Goal: Task Accomplishment & Management: Use online tool/utility

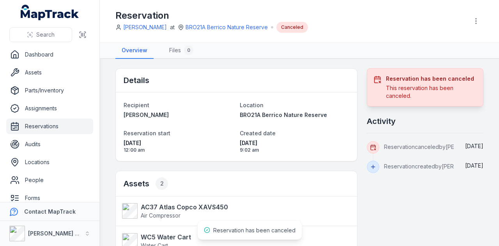
scroll to position [141, 0]
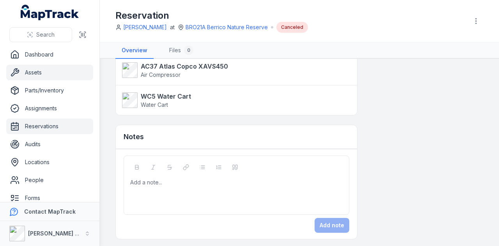
click at [53, 72] on link "Assets" at bounding box center [49, 73] width 87 height 16
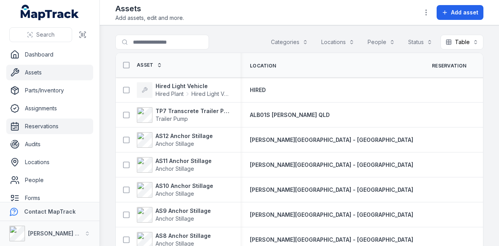
click at [65, 124] on link "Reservations" at bounding box center [49, 127] width 87 height 16
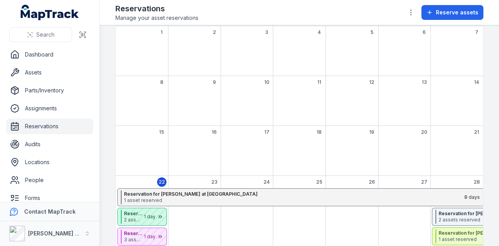
scroll to position [156, 0]
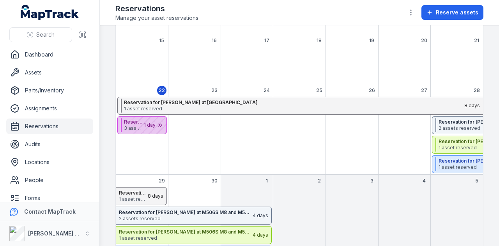
click at [155, 124] on div "September 2025" at bounding box center [147, 125] width 39 height 17
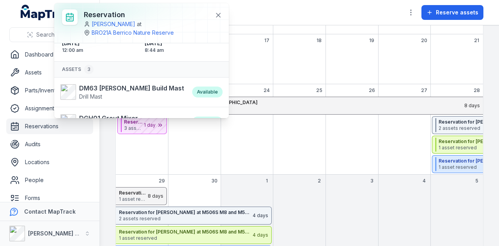
scroll to position [59, 0]
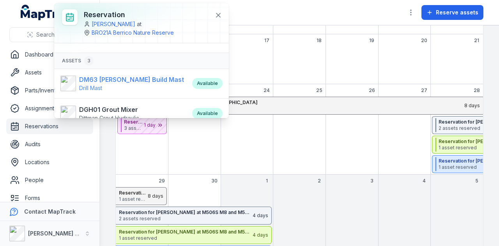
click at [127, 78] on strong "DM63 [PERSON_NAME] Build Mast" at bounding box center [131, 79] width 105 height 9
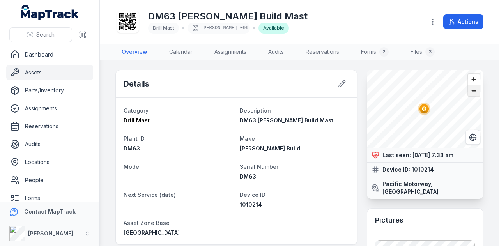
click at [469, 92] on span "Zoom out" at bounding box center [474, 90] width 11 height 11
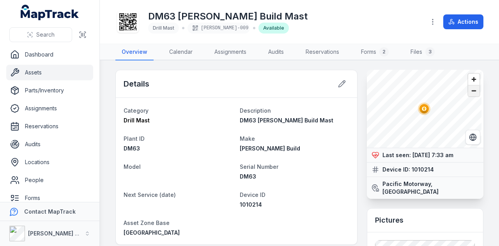
click at [469, 92] on span "Zoom out" at bounding box center [474, 90] width 11 height 11
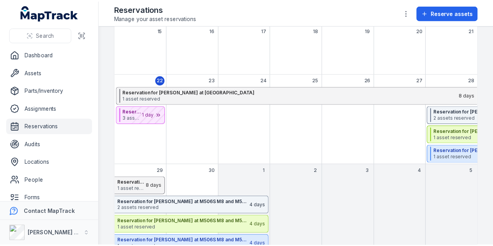
scroll to position [183, 0]
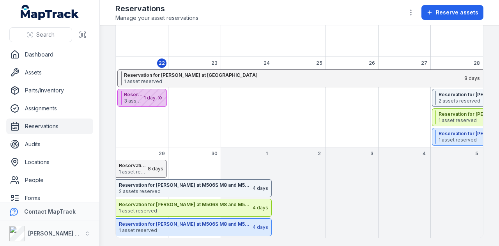
click at [161, 98] on div "September 2025" at bounding box center [147, 97] width 39 height 17
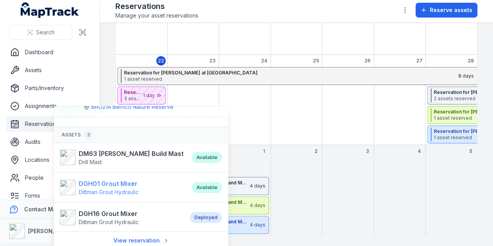
scroll to position [4, 0]
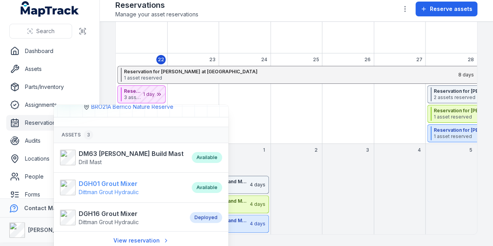
click at [103, 185] on strong "DGH01 Grout Mixer" at bounding box center [109, 183] width 60 height 9
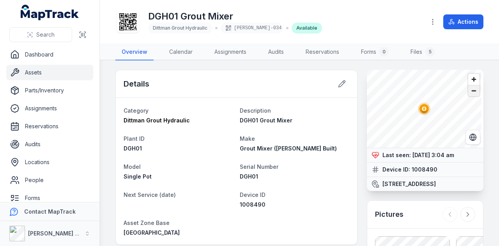
click at [471, 92] on span "Zoom out" at bounding box center [474, 90] width 11 height 11
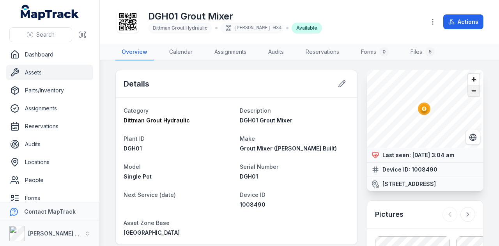
click at [471, 92] on span "Zoom out" at bounding box center [474, 90] width 11 height 11
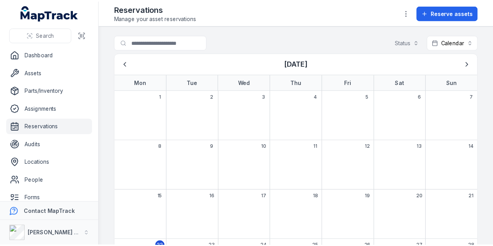
scroll to position [183, 0]
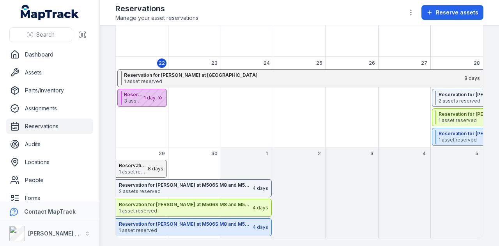
click at [160, 102] on div "September 2025" at bounding box center [147, 97] width 39 height 17
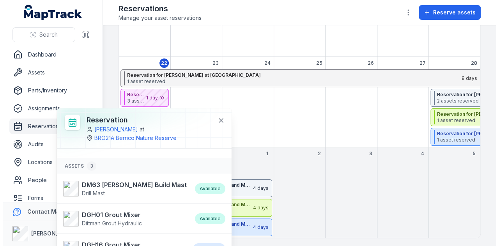
scroll to position [31, 0]
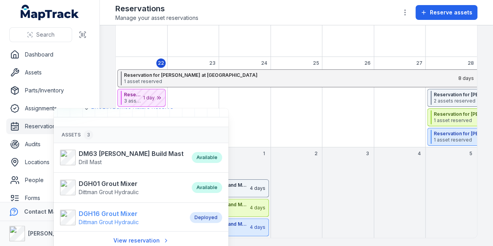
click at [123, 213] on strong "DGH16 Grout Mixer" at bounding box center [109, 213] width 60 height 9
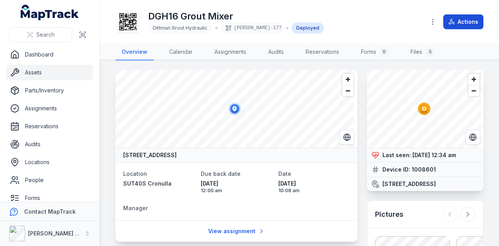
click at [472, 23] on button "Actions" at bounding box center [464, 21] width 40 height 15
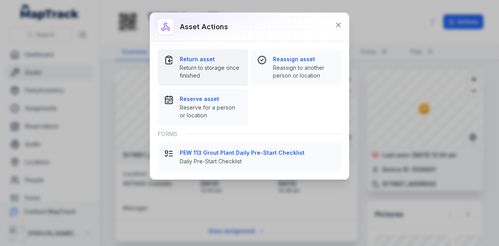
click at [201, 68] on span "Return to storage once finished" at bounding box center [211, 72] width 62 height 16
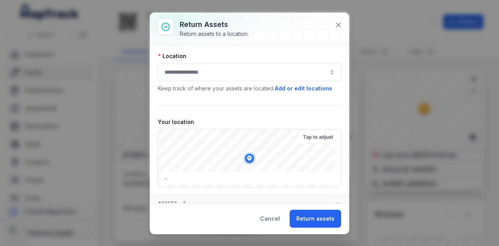
click at [250, 71] on button "button" at bounding box center [249, 72] width 183 height 18
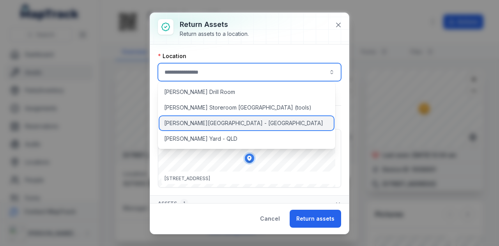
click at [229, 124] on div "[PERSON_NAME][GEOGRAPHIC_DATA] - [GEOGRAPHIC_DATA]" at bounding box center [247, 123] width 174 height 14
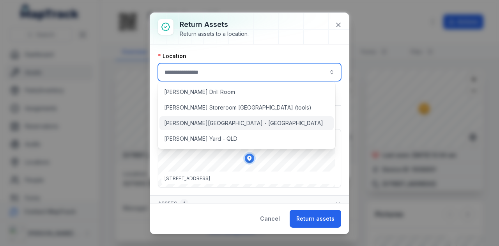
type input "**********"
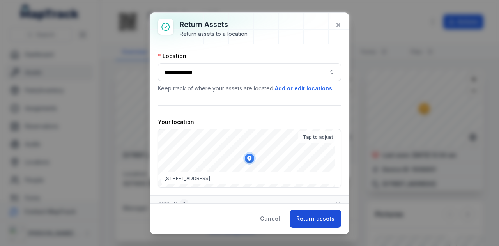
click at [316, 215] on button "Return assets" at bounding box center [315, 219] width 51 height 18
